Goal: Find specific page/section: Find specific page/section

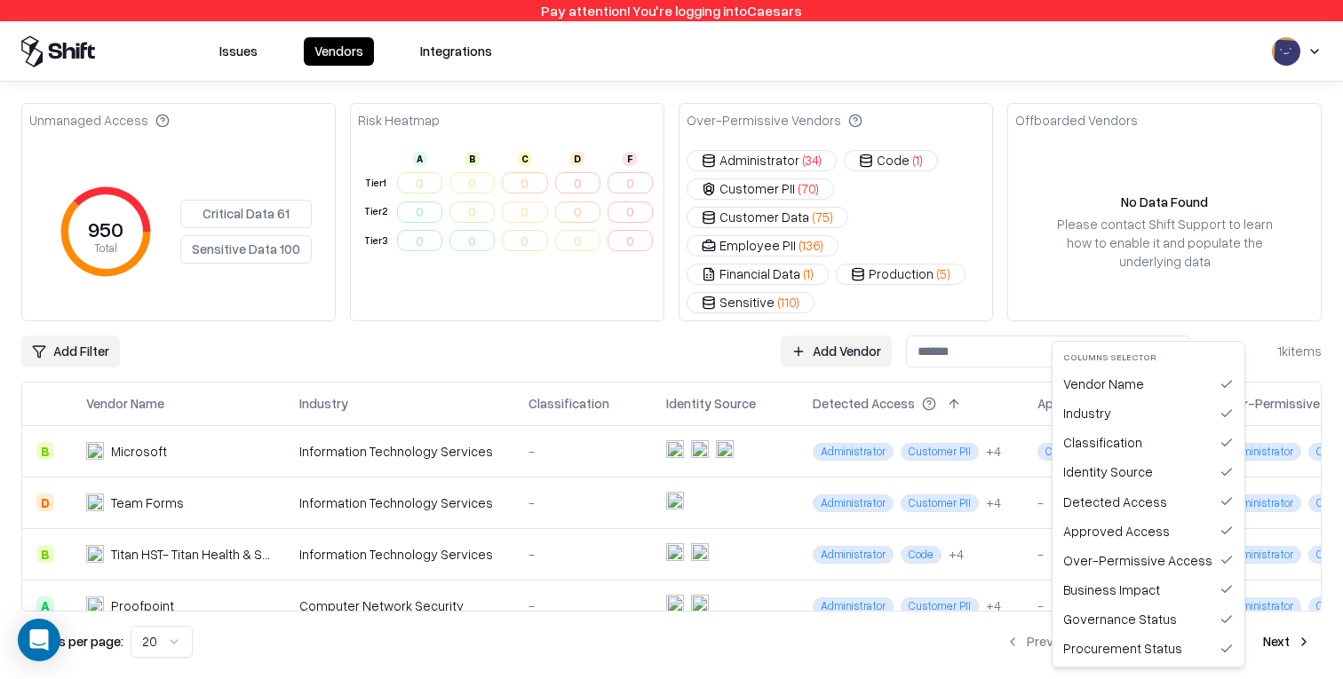
scroll to position [5, 613]
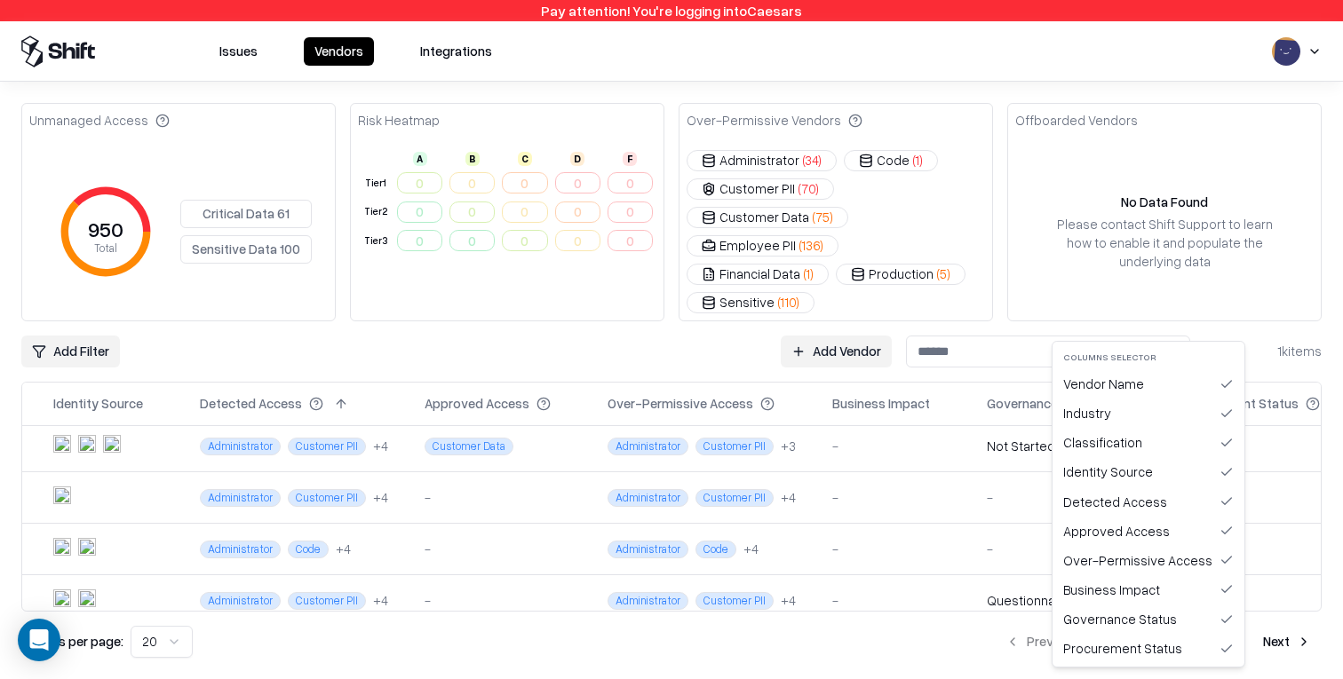
click at [868, 350] on html "Pay attention! You're logging into Caesars Issues Vendors Integrations Unmanage…" at bounding box center [671, 339] width 1343 height 679
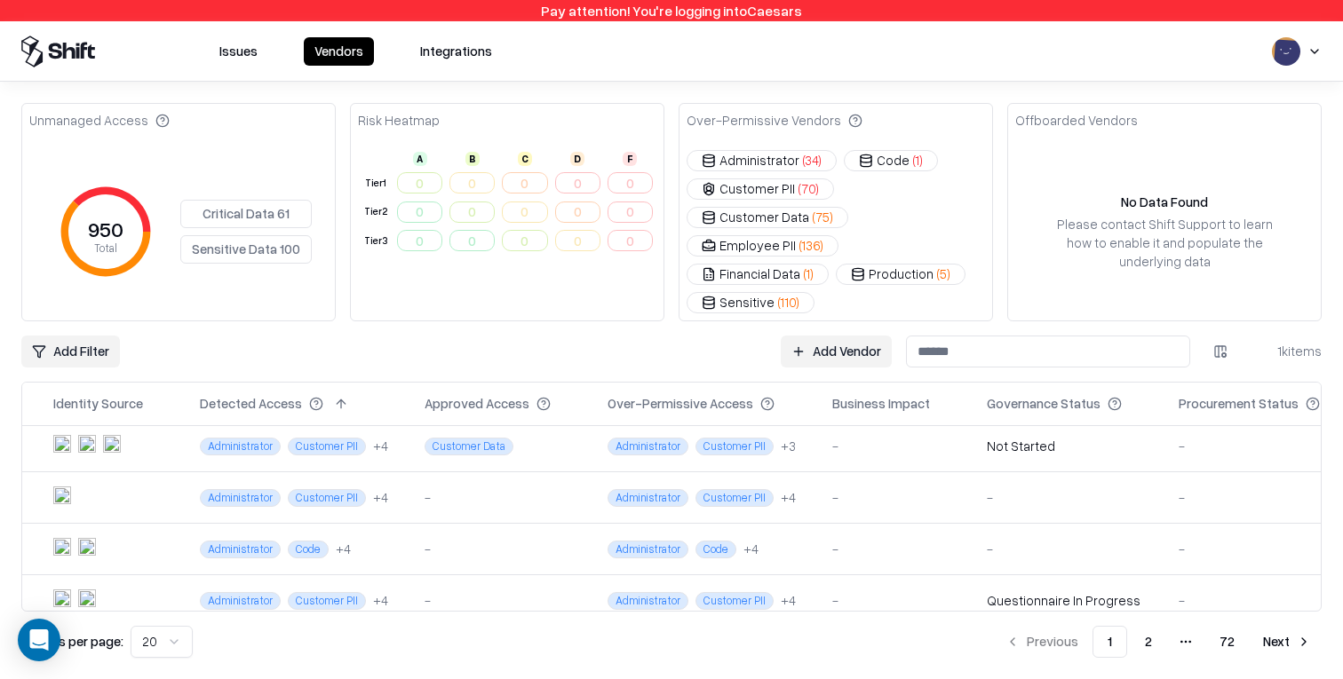
scroll to position [0, 613]
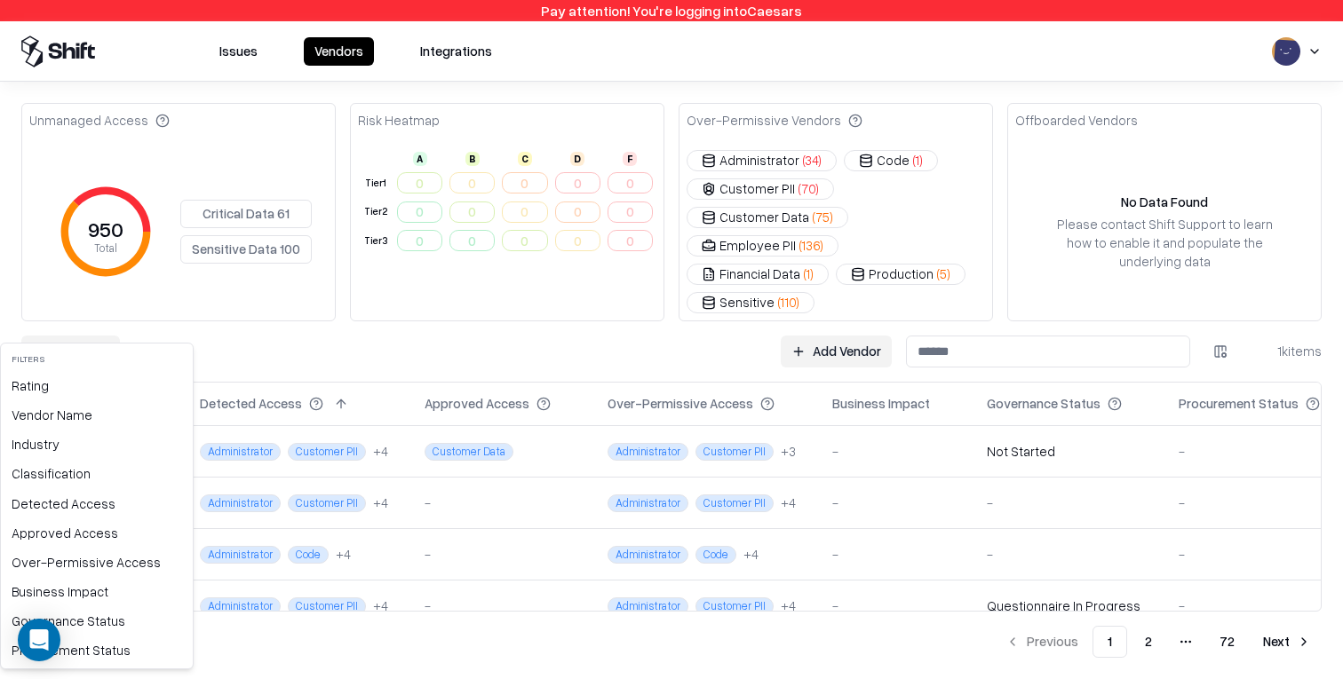
click at [99, 330] on html "Pay attention! You're logging into Caesars Issues Vendors Integrations Unmanage…" at bounding box center [671, 339] width 1343 height 679
click at [104, 653] on div "Procurement Status" at bounding box center [96, 650] width 185 height 29
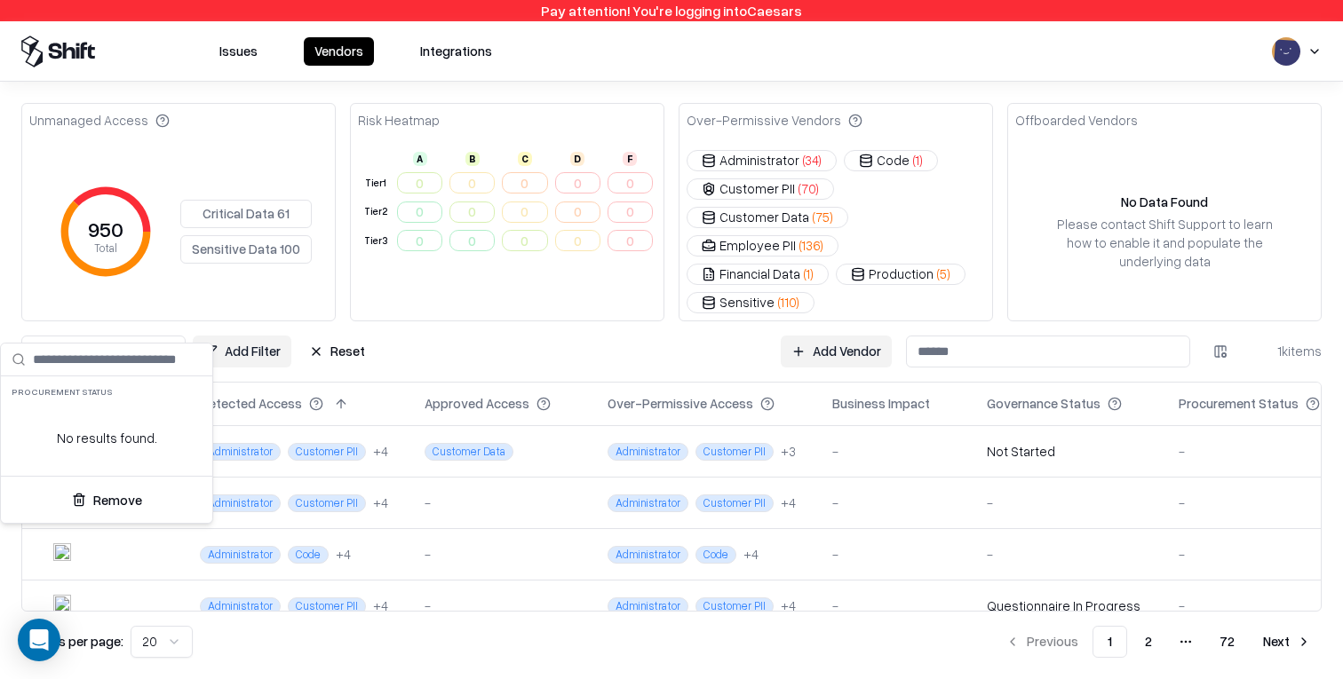
scroll to position [0, 378]
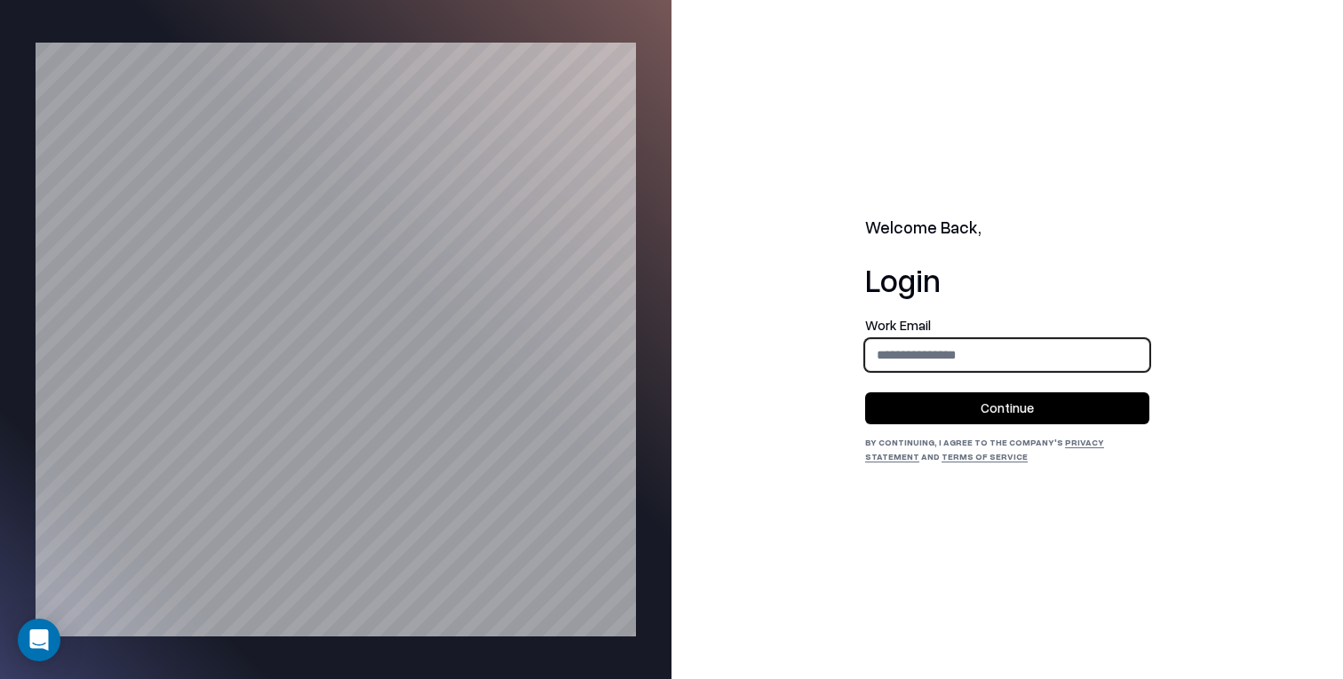
click at [948, 366] on input "email" at bounding box center [1007, 354] width 282 height 33
type input "**********"
drag, startPoint x: 1015, startPoint y: 410, endPoint x: 970, endPoint y: 408, distance: 45.3
click at [1014, 410] on button "Continue" at bounding box center [1007, 409] width 284 height 32
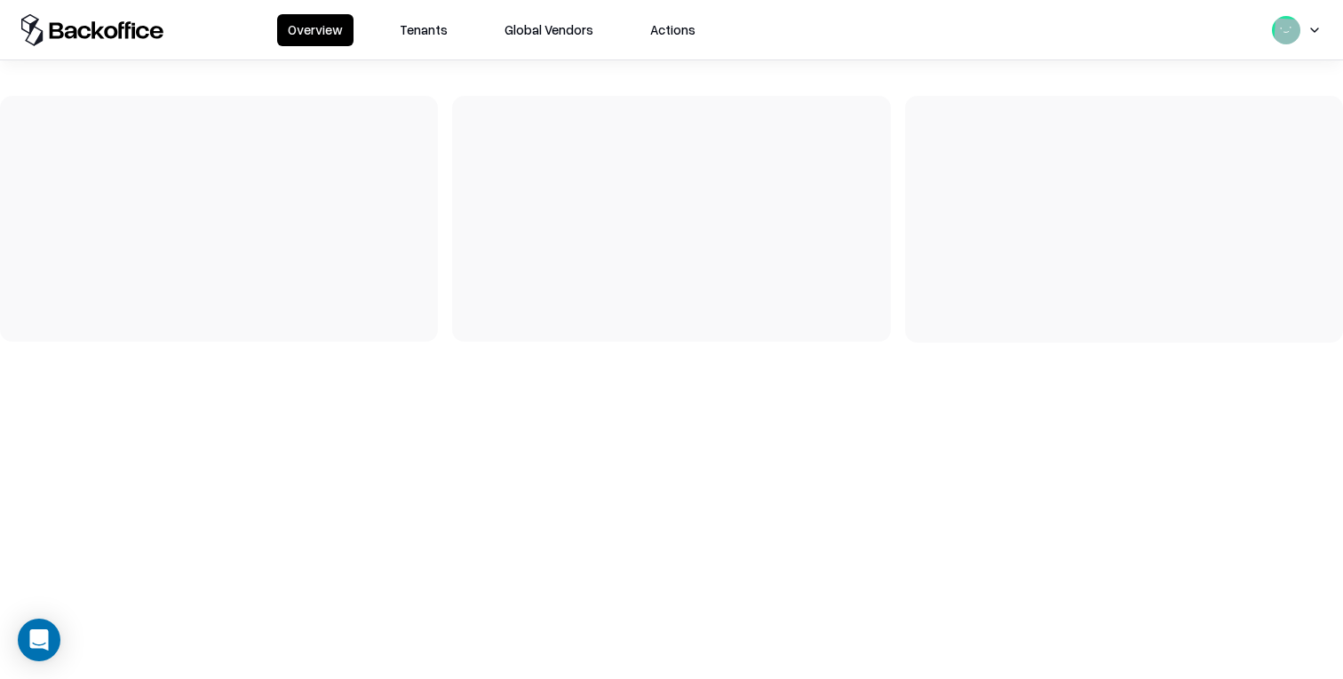
click at [410, 30] on button "Tenants" at bounding box center [423, 30] width 69 height 32
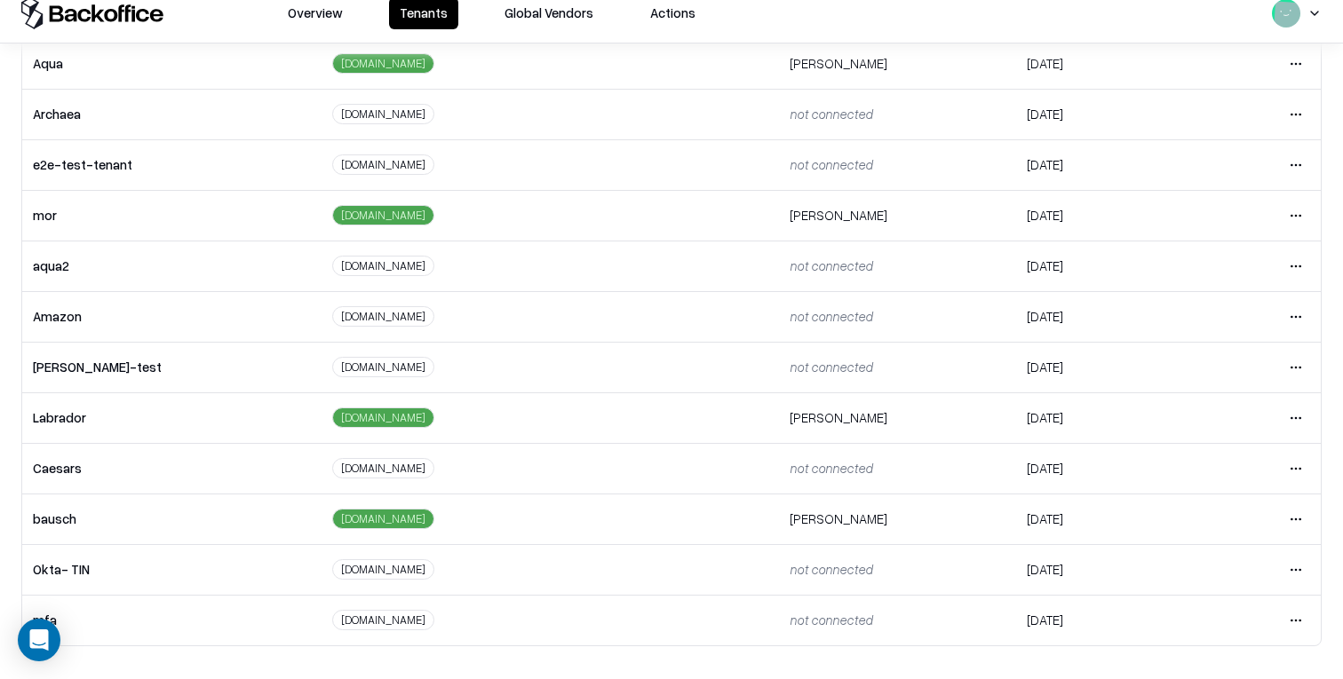
scroll to position [290, 0]
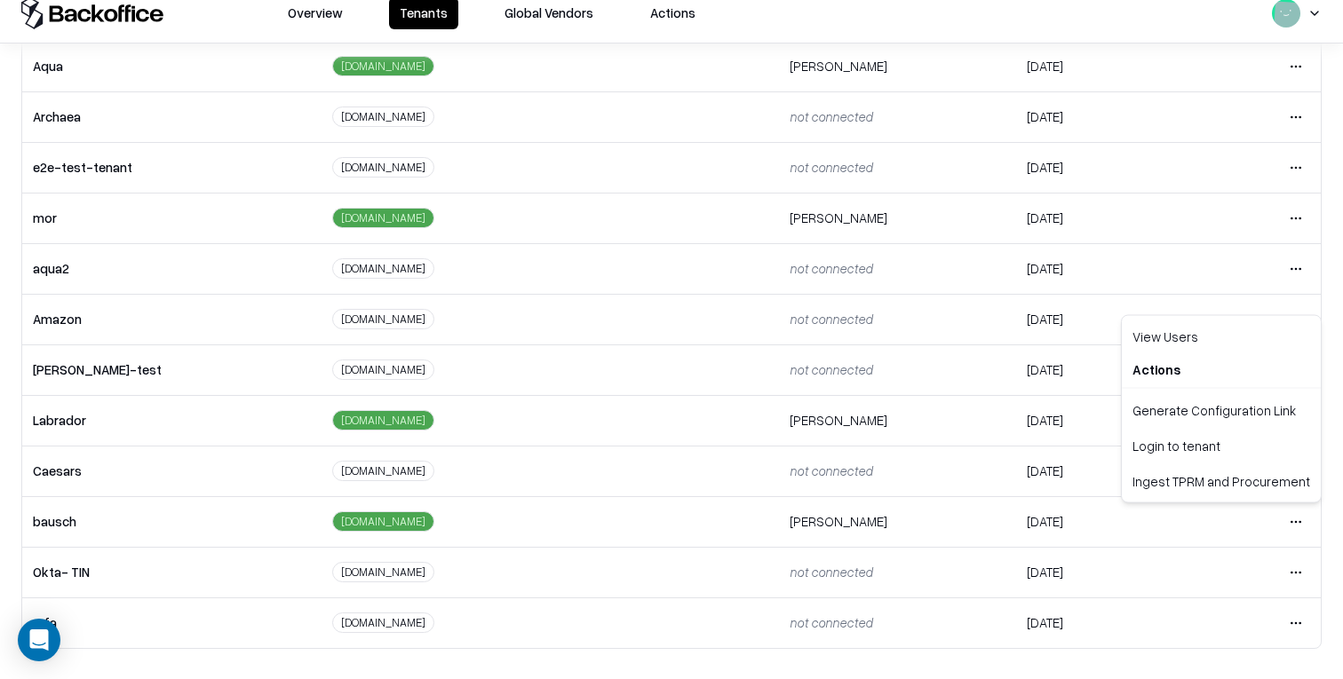
click at [1300, 517] on html "Overview Tenants Global Vendors Actions Tenants Add Tenant Tenant name Domain A…" at bounding box center [671, 322] width 1343 height 679
click at [1226, 448] on div "Login to tenant" at bounding box center [1221, 446] width 192 height 36
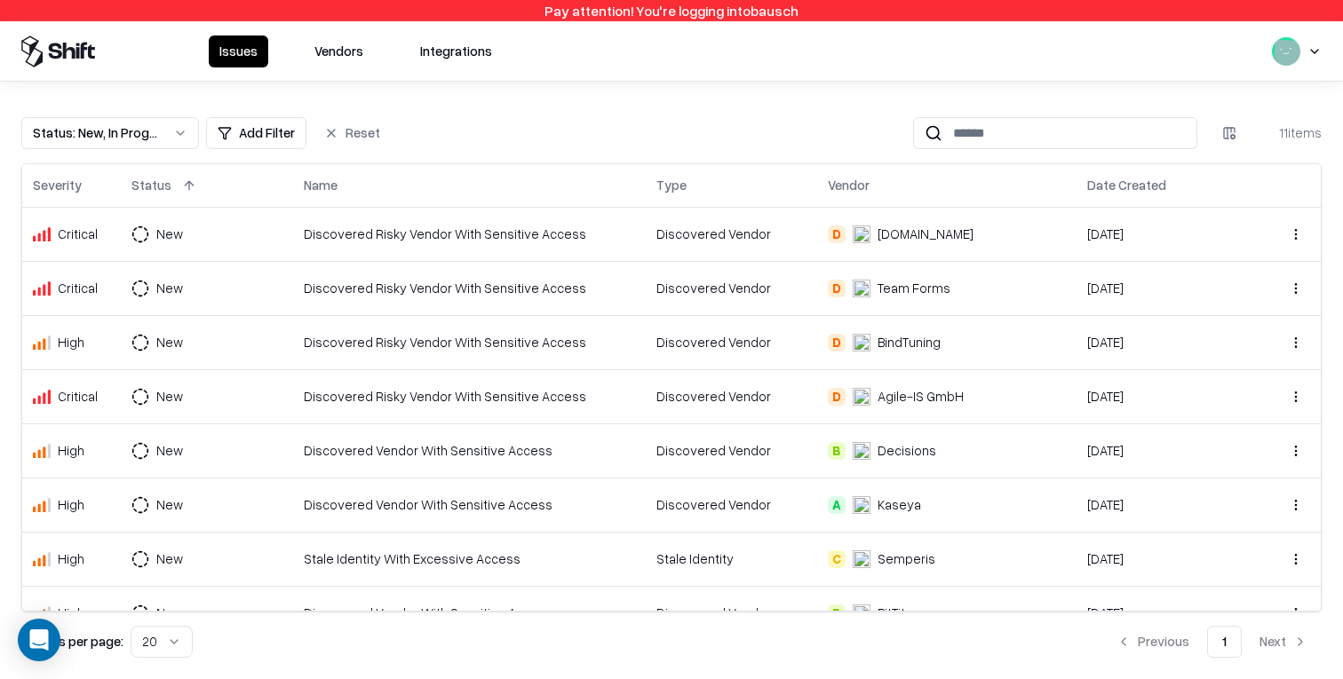
click at [337, 52] on button "Vendors" at bounding box center [339, 52] width 70 height 32
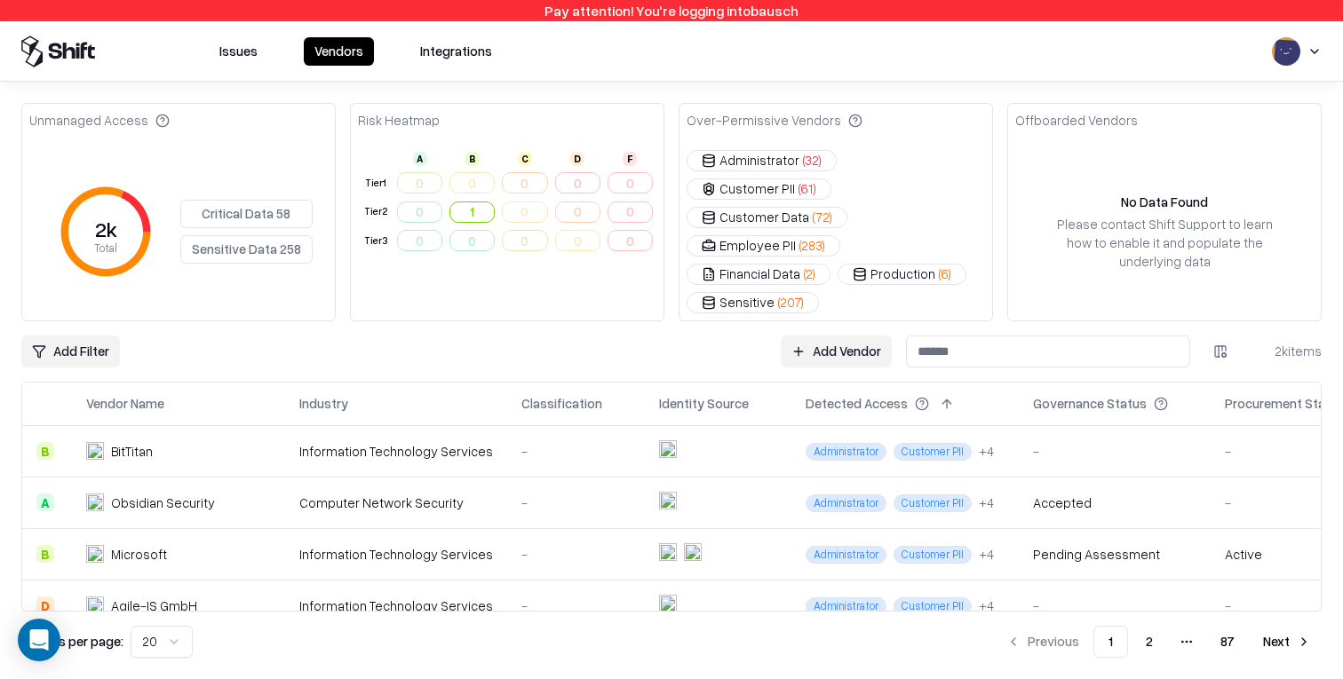
click at [107, 313] on html "Pay attention! You're logging into bausch Issues Vendors Integrations Unmanaged…" at bounding box center [671, 339] width 1343 height 679
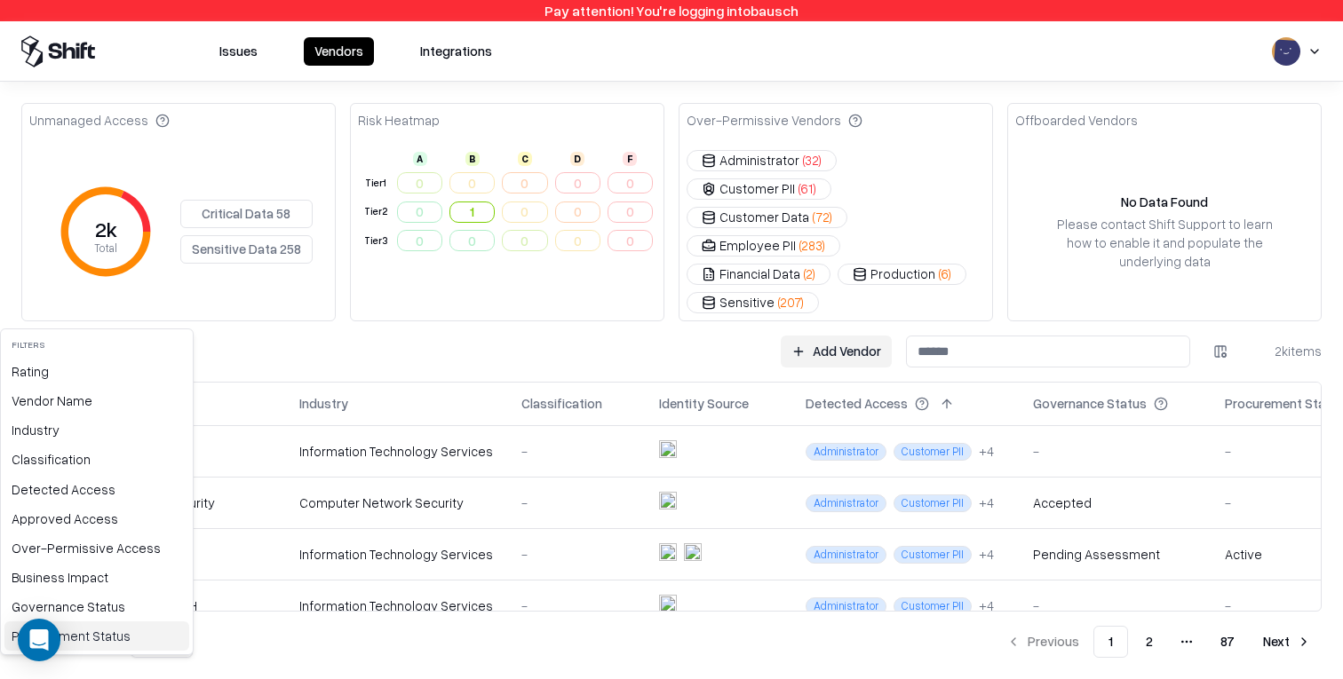
click at [92, 629] on div "Procurement Status" at bounding box center [96, 636] width 185 height 29
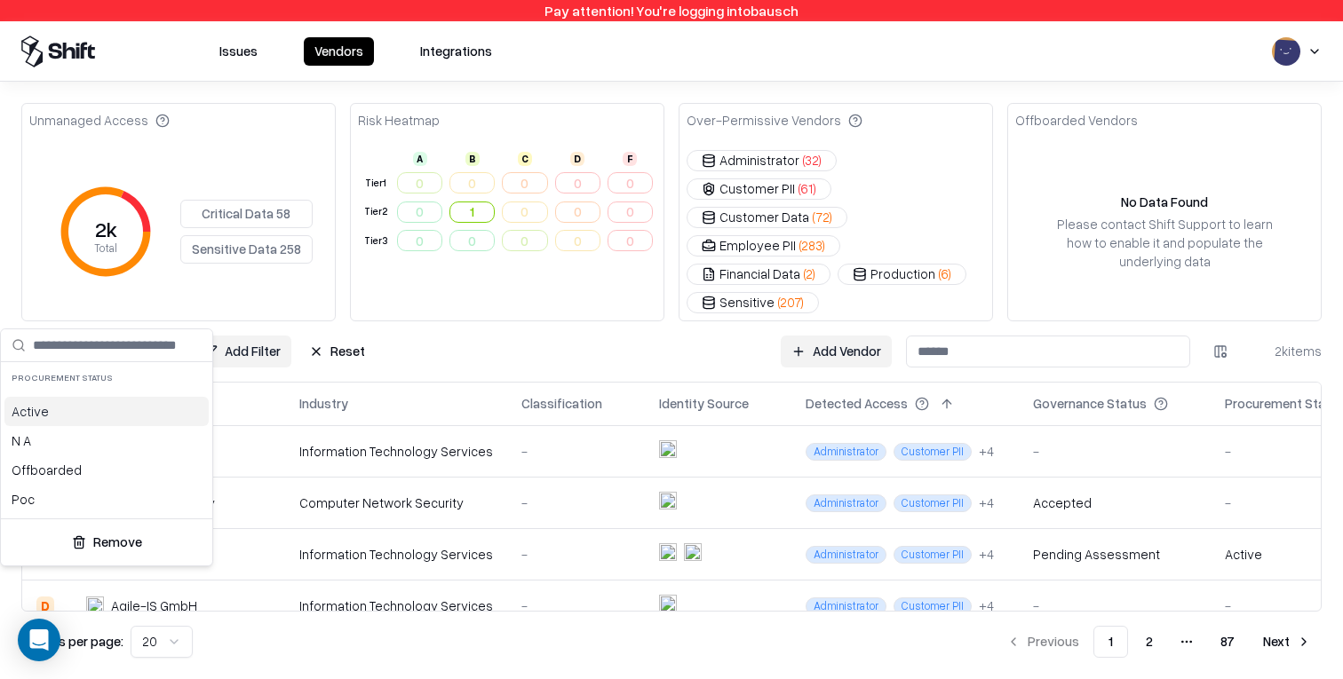
click at [703, 326] on html "Pay attention! You're logging into bausch Issues Vendors Integrations Unmanaged…" at bounding box center [671, 339] width 1343 height 679
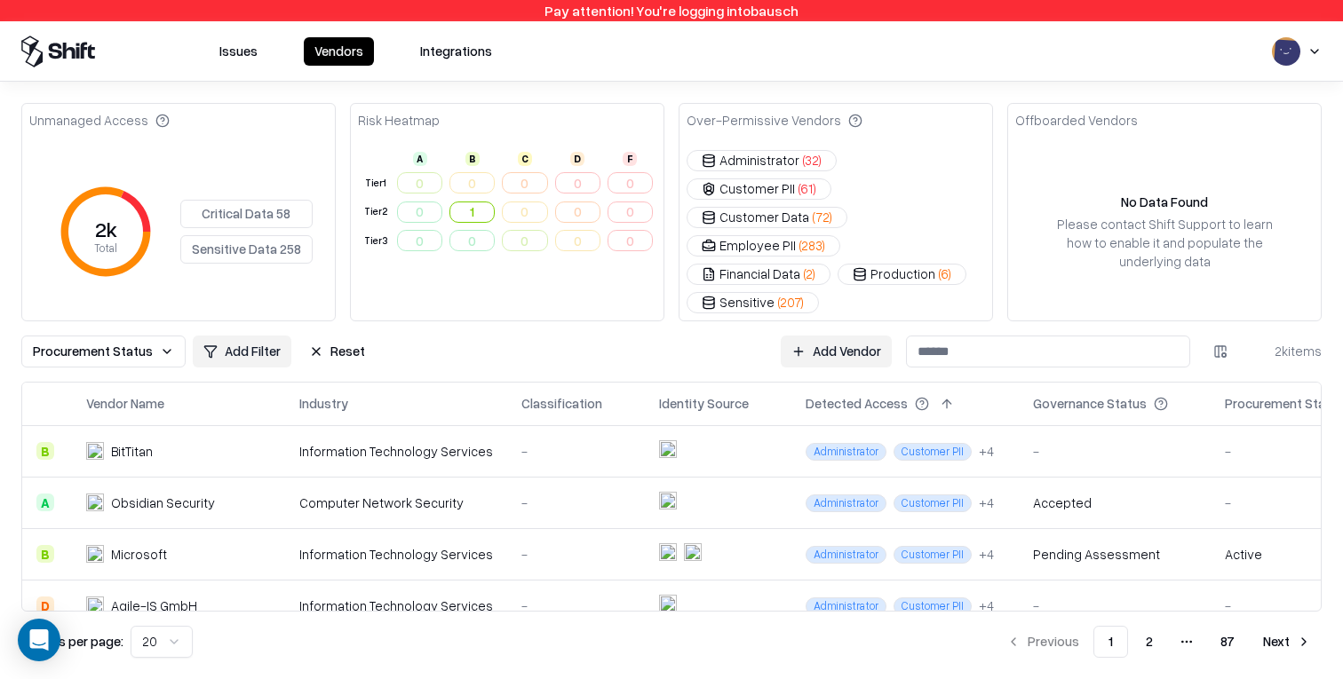
scroll to position [0, 56]
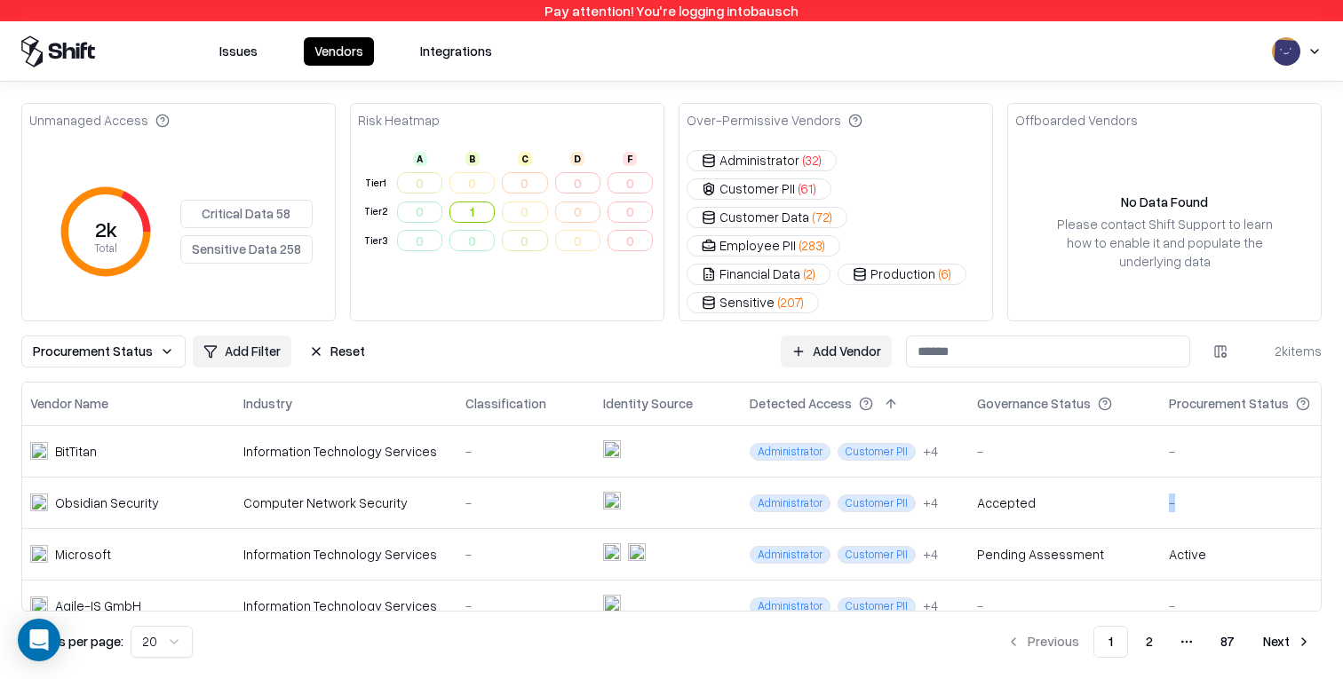
drag, startPoint x: 1139, startPoint y: 462, endPoint x: 1169, endPoint y: 461, distance: 29.3
click at [1169, 477] on td "-" at bounding box center [1253, 503] width 198 height 52
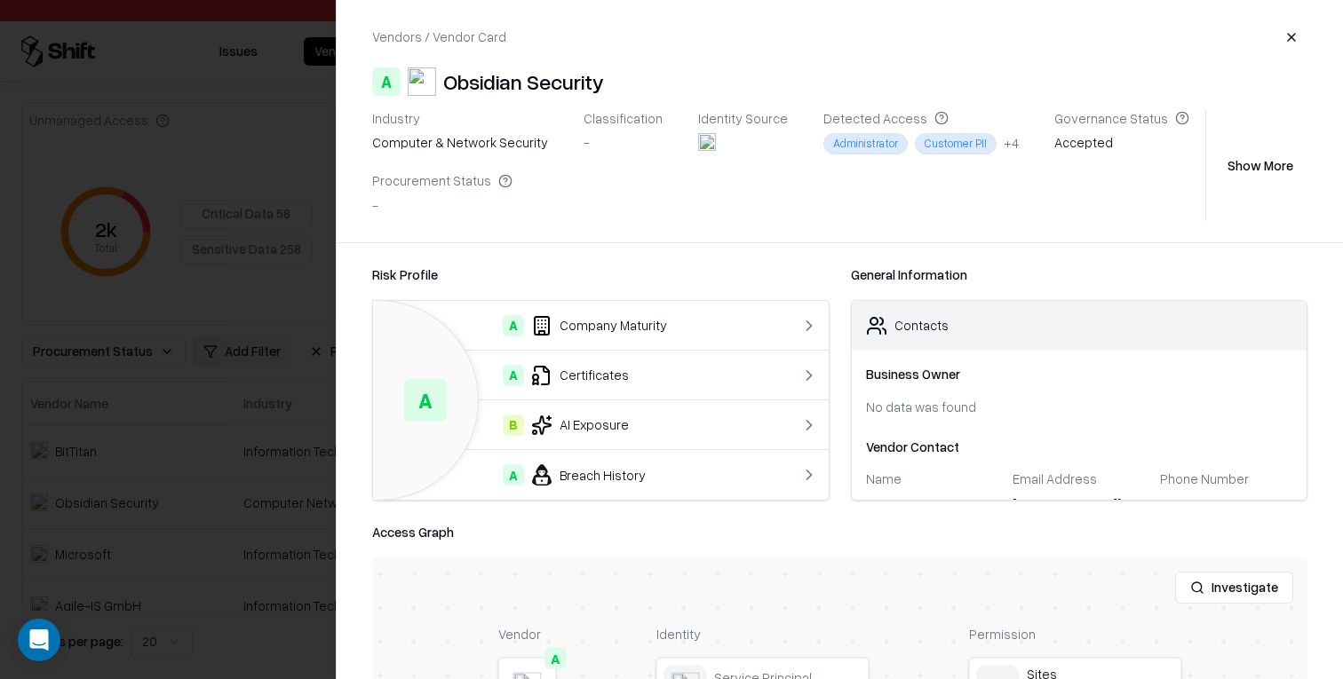
click at [83, 371] on div at bounding box center [671, 339] width 1343 height 679
